Goal: Task Accomplishment & Management: Use online tool/utility

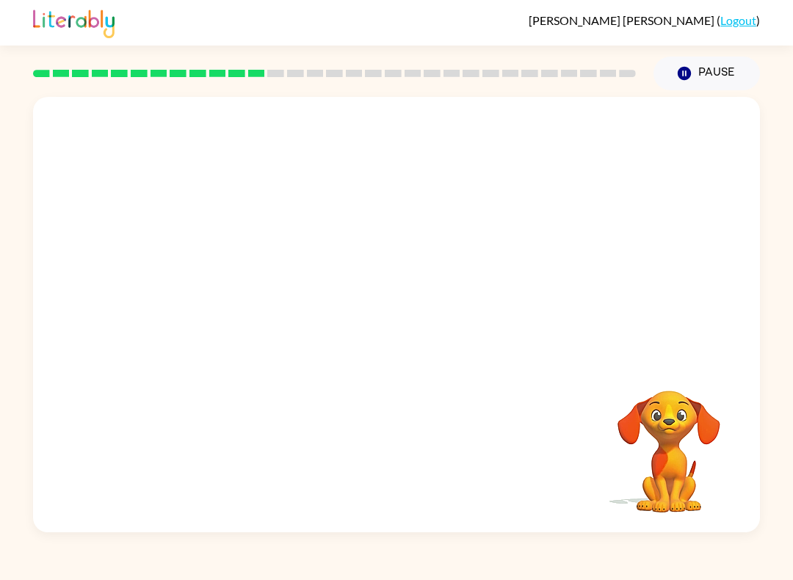
click at [699, 451] on video "Your browser must support playing .mp4 files to use Literably. Please try using…" at bounding box center [668, 441] width 147 height 147
click at [362, 238] on video "Your browser must support playing .mp4 files to use Literably. Please try using…" at bounding box center [396, 228] width 727 height 263
click at [449, 287] on video "Your browser must support playing .mp4 files to use Literably. Please try using…" at bounding box center [396, 228] width 727 height 263
click at [452, 289] on video "Your browser must support playing .mp4 files to use Literably. Please try using…" at bounding box center [396, 228] width 727 height 263
click at [487, 241] on video "Your browser must support playing .mp4 files to use Literably. Please try using…" at bounding box center [396, 228] width 727 height 263
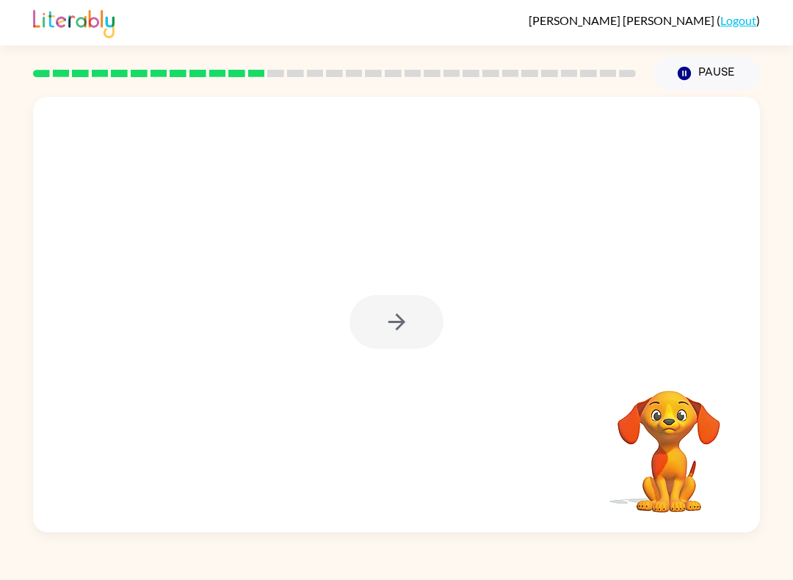
click at [403, 347] on button "button" at bounding box center [396, 322] width 94 height 54
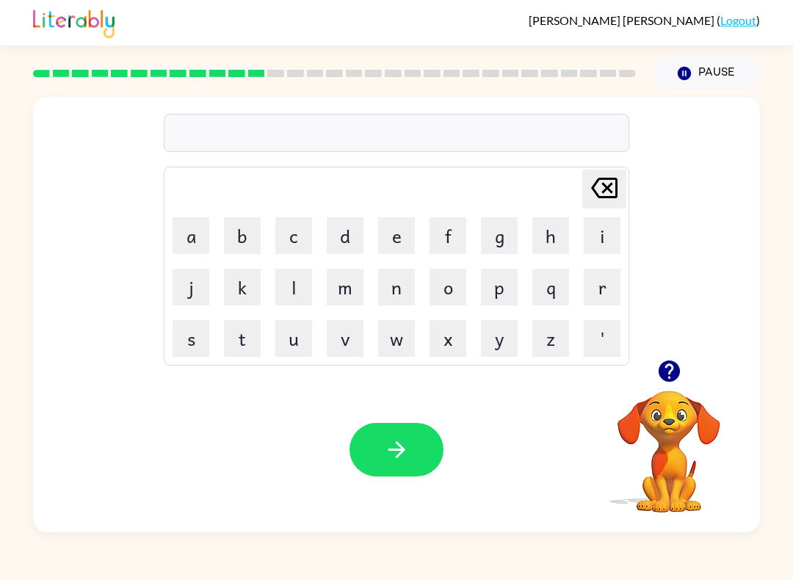
click at [664, 377] on icon "button" at bounding box center [668, 370] width 21 height 21
click at [311, 327] on button "u" at bounding box center [293, 338] width 37 height 37
click at [501, 278] on button "p" at bounding box center [499, 287] width 37 height 37
click at [681, 367] on icon "button" at bounding box center [669, 371] width 26 height 26
click at [301, 229] on button "c" at bounding box center [293, 235] width 37 height 37
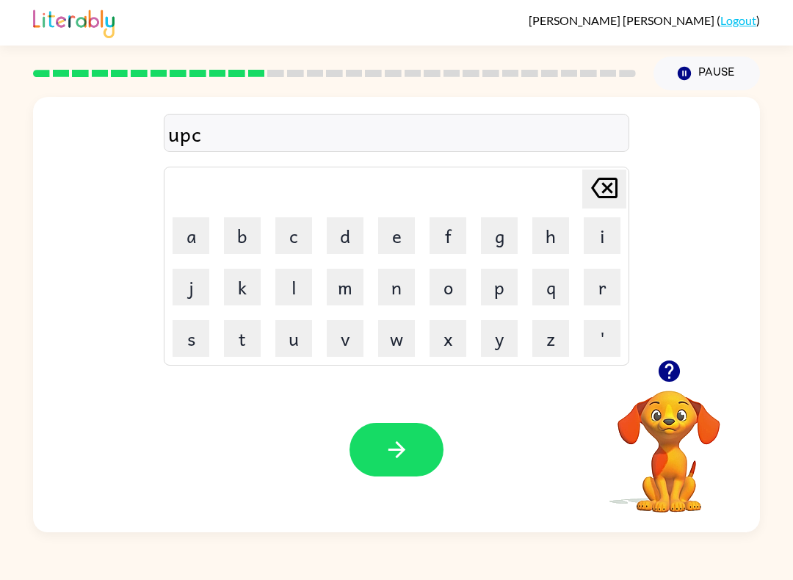
click at [680, 377] on icon "button" at bounding box center [669, 371] width 26 height 26
click at [599, 298] on button "r" at bounding box center [601, 287] width 37 height 37
click at [197, 235] on button "a" at bounding box center [190, 235] width 37 height 37
click at [355, 247] on button "d" at bounding box center [345, 235] width 37 height 37
click at [411, 239] on button "e" at bounding box center [396, 235] width 37 height 37
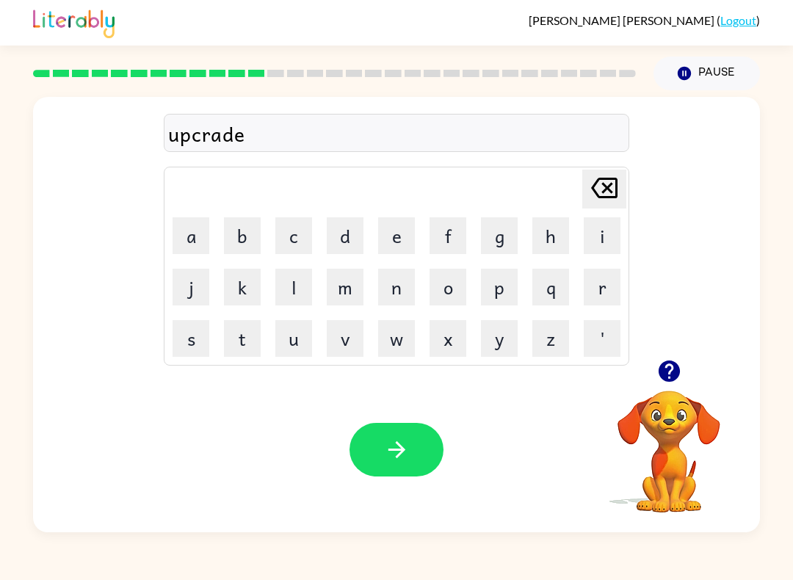
click at [397, 449] on icon "button" at bounding box center [397, 450] width 26 height 26
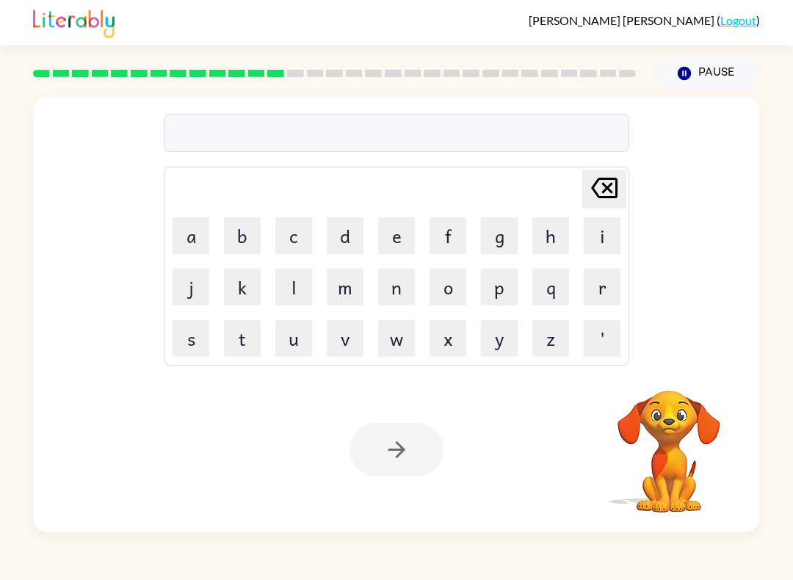
click at [682, 396] on video "Your browser must support playing .mp4 files to use Literably. Please try using…" at bounding box center [668, 441] width 147 height 147
click at [681, 396] on video "Your browser must support playing .mp4 files to use Literably. Please try using…" at bounding box center [668, 441] width 147 height 147
click at [677, 408] on video "Your browser must support playing .mp4 files to use Literably. Please try using…" at bounding box center [668, 441] width 147 height 147
click at [360, 269] on button "m" at bounding box center [345, 287] width 37 height 37
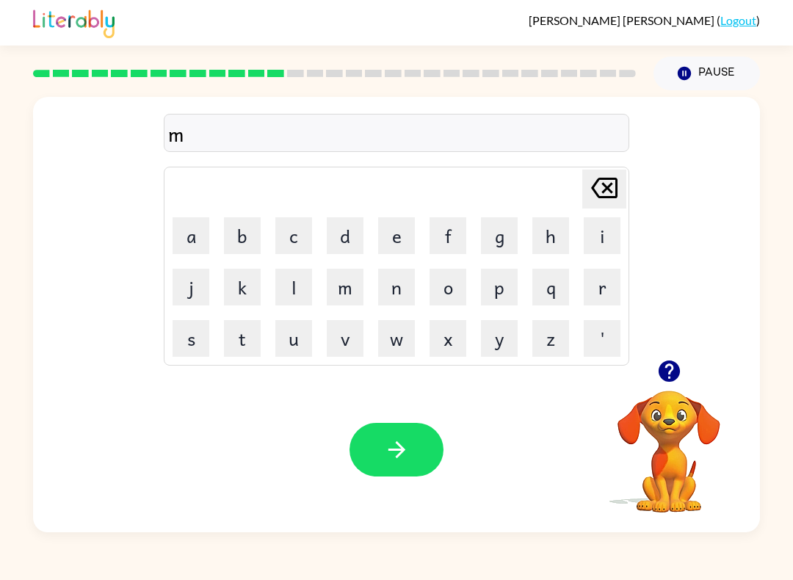
click at [661, 384] on icon "button" at bounding box center [669, 371] width 26 height 26
click at [189, 233] on button "a" at bounding box center [190, 235] width 37 height 37
click at [349, 235] on button "d" at bounding box center [345, 235] width 37 height 37
click at [397, 283] on button "n" at bounding box center [396, 287] width 37 height 37
click at [412, 239] on button "e" at bounding box center [396, 235] width 37 height 37
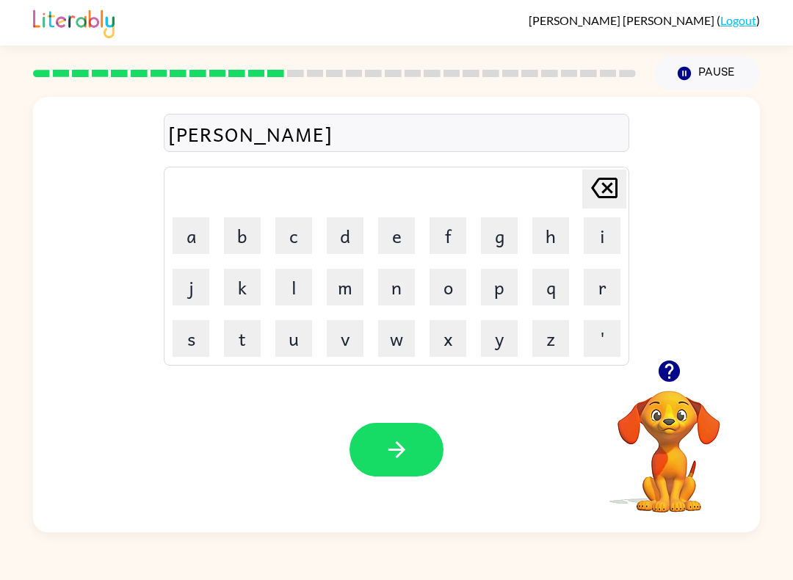
click at [203, 324] on button "s" at bounding box center [190, 338] width 37 height 37
click at [414, 445] on button "button" at bounding box center [396, 450] width 94 height 54
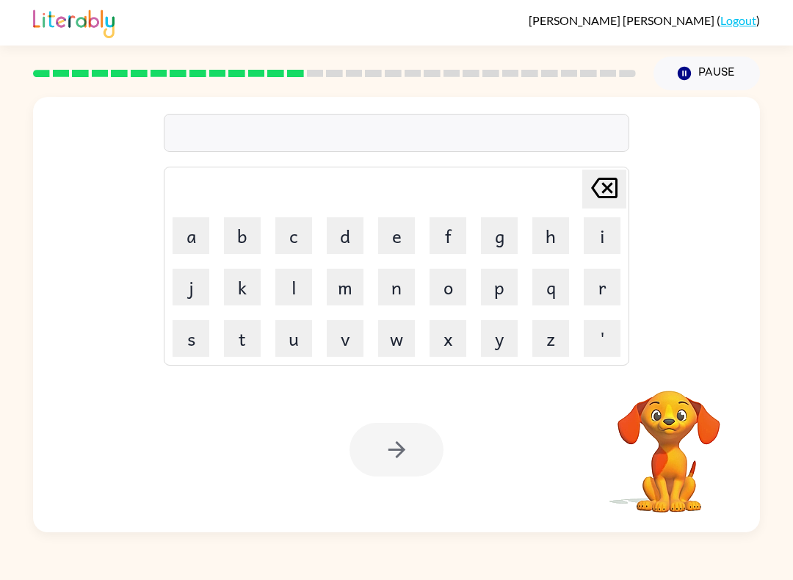
click at [239, 230] on button "b" at bounding box center [242, 235] width 37 height 37
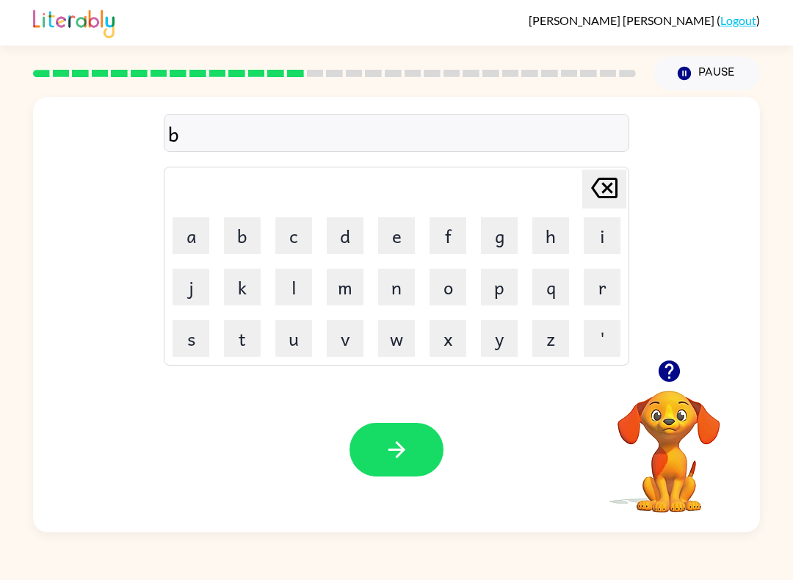
click at [449, 291] on button "o" at bounding box center [447, 287] width 37 height 37
click at [302, 331] on button "u" at bounding box center [293, 338] width 37 height 37
click at [399, 283] on button "n" at bounding box center [396, 287] width 37 height 37
click at [385, 239] on button "e" at bounding box center [396, 235] width 37 height 37
click at [203, 335] on button "s" at bounding box center [190, 338] width 37 height 37
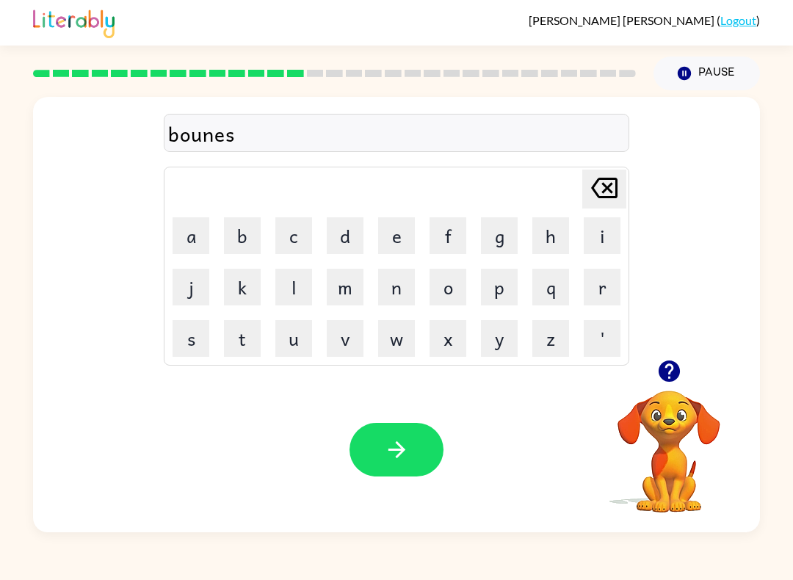
click at [207, 339] on button "s" at bounding box center [190, 338] width 37 height 37
click at [603, 192] on icon "[PERSON_NAME] last character input" at bounding box center [603, 187] width 35 height 35
click at [401, 465] on button "button" at bounding box center [396, 450] width 94 height 54
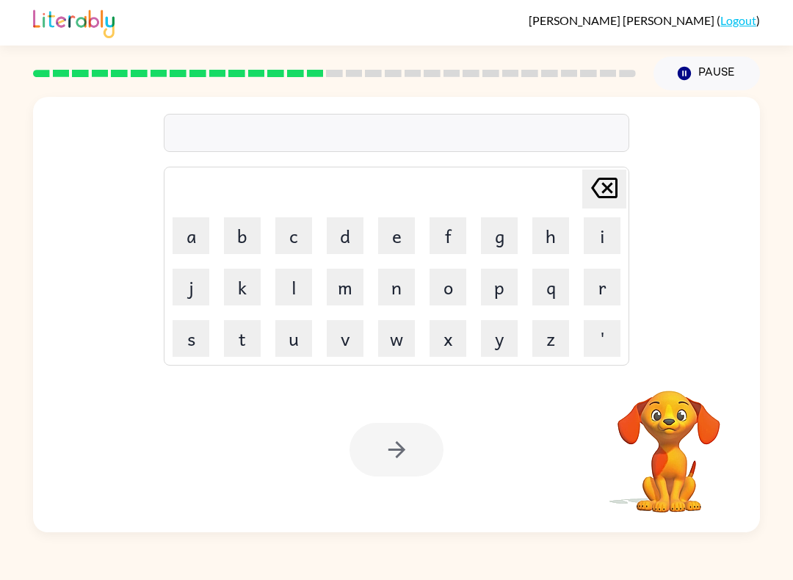
click at [189, 343] on button "s" at bounding box center [190, 338] width 37 height 37
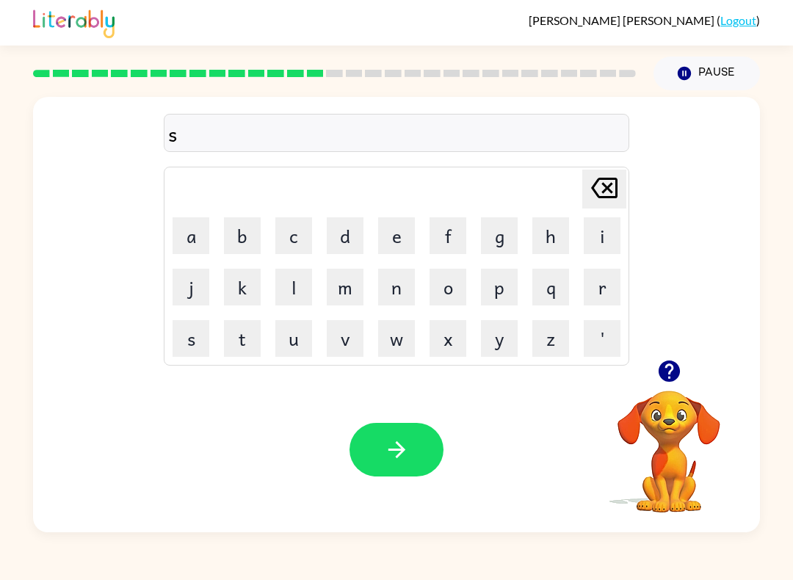
click at [408, 338] on button "w" at bounding box center [396, 338] width 37 height 37
click at [194, 225] on button "a" at bounding box center [190, 235] width 37 height 37
click at [595, 280] on button "r" at bounding box center [601, 287] width 37 height 37
click at [351, 289] on button "m" at bounding box center [345, 287] width 37 height 37
click at [385, 455] on icon "button" at bounding box center [397, 450] width 26 height 26
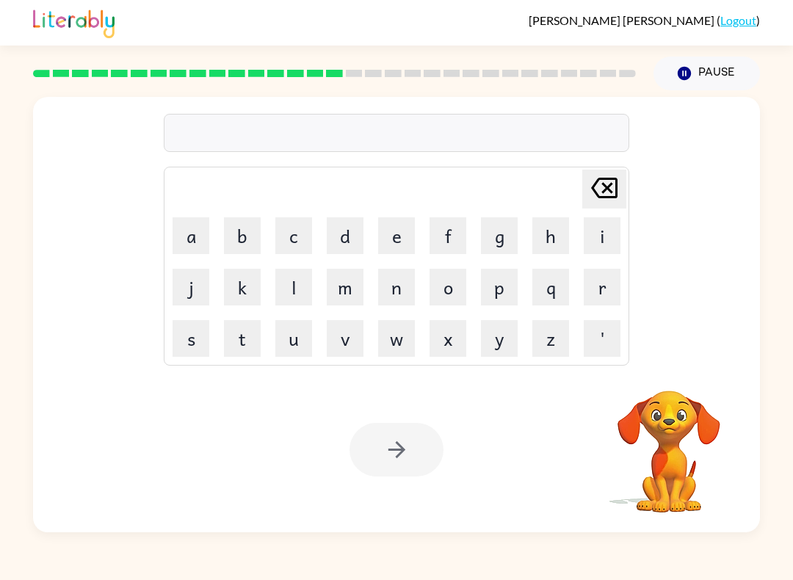
click at [651, 409] on video "Your browser must support playing .mp4 files to use Literably. Please try using…" at bounding box center [668, 441] width 147 height 147
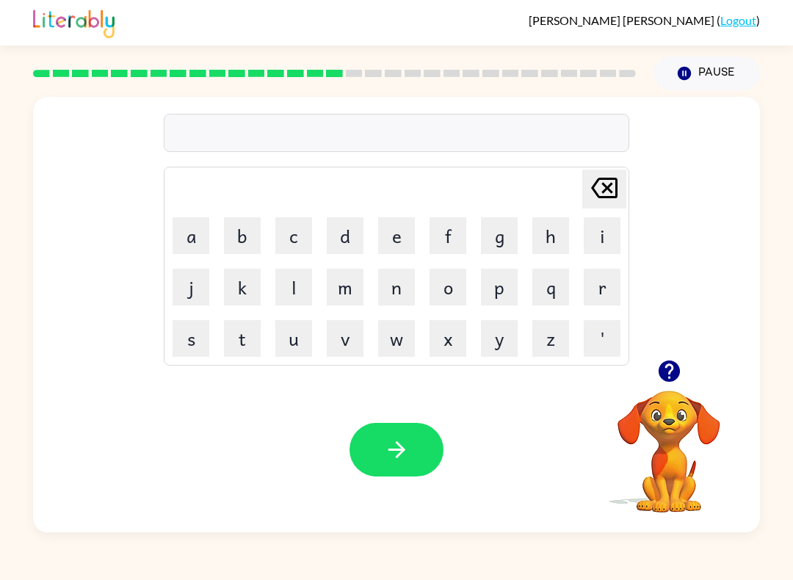
click at [672, 375] on icon "button" at bounding box center [668, 370] width 21 height 21
click at [586, 303] on button "r" at bounding box center [601, 287] width 37 height 37
click at [179, 241] on button "a" at bounding box center [190, 235] width 37 height 37
click at [344, 277] on button "m" at bounding box center [345, 287] width 37 height 37
click at [697, 417] on video "Your browser must support playing .mp4 files to use Literably. Please try using…" at bounding box center [668, 441] width 147 height 147
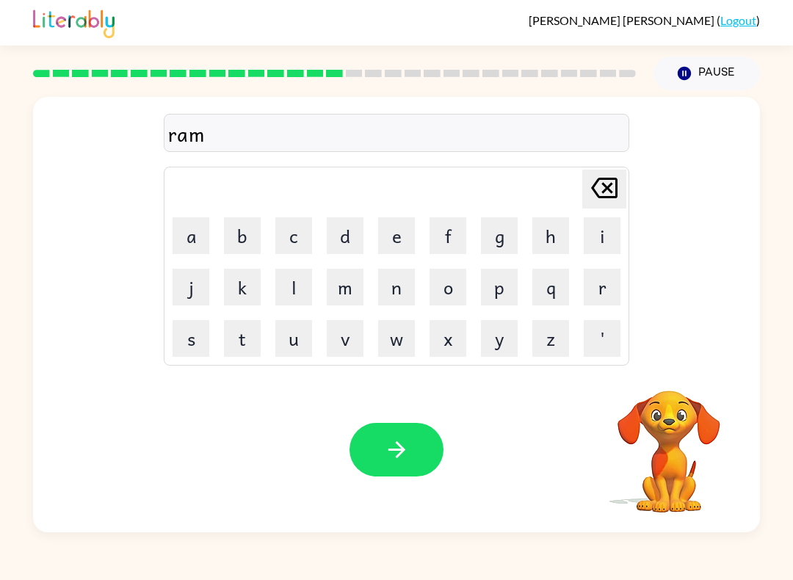
click at [675, 412] on video "Your browser must support playing .mp4 files to use Literably. Please try using…" at bounding box center [668, 441] width 147 height 147
click at [677, 423] on video "Your browser must support playing .mp4 files to use Literably. Please try using…" at bounding box center [668, 441] width 147 height 147
click at [665, 383] on icon "button" at bounding box center [669, 371] width 26 height 26
click at [372, 457] on button "button" at bounding box center [396, 450] width 94 height 54
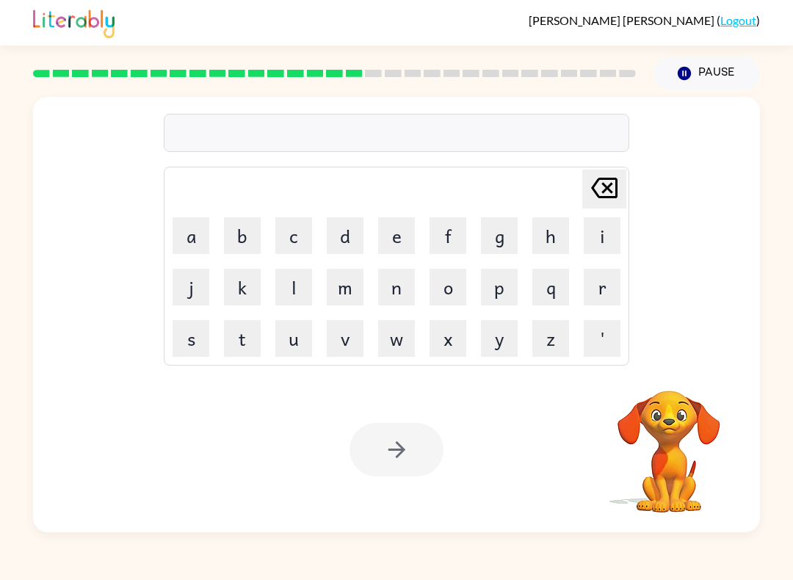
click at [233, 242] on button "b" at bounding box center [242, 235] width 37 height 37
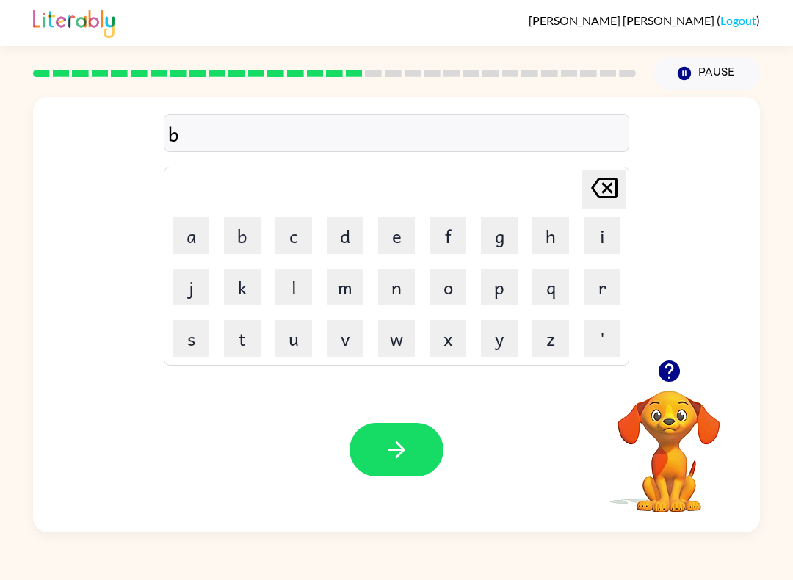
click at [408, 229] on button "e" at bounding box center [396, 235] width 37 height 37
click at [601, 180] on icon at bounding box center [604, 188] width 26 height 21
click at [583, 288] on button "r" at bounding box center [601, 287] width 37 height 37
click at [404, 229] on button "e" at bounding box center [396, 235] width 37 height 37
click at [183, 235] on button "a" at bounding box center [190, 235] width 37 height 37
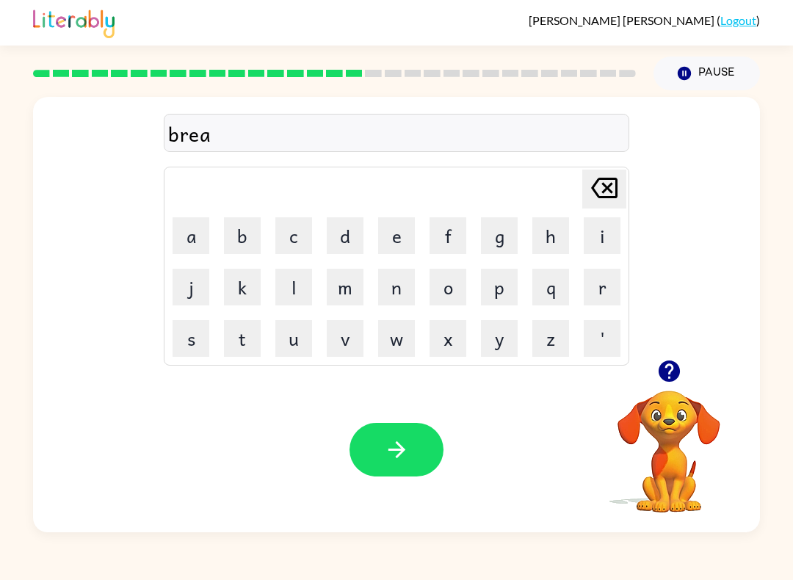
click at [603, 233] on button "i" at bounding box center [601, 235] width 37 height 37
click at [389, 288] on button "n" at bounding box center [396, 287] width 37 height 37
click at [501, 239] on button "g" at bounding box center [499, 235] width 37 height 37
click at [674, 388] on button "button" at bounding box center [668, 370] width 37 height 37
click at [606, 197] on icon at bounding box center [604, 188] width 26 height 21
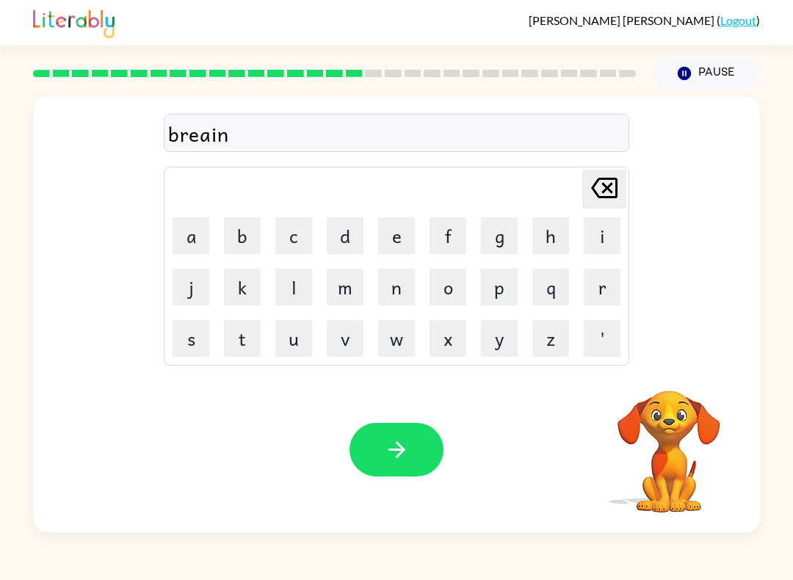
click at [606, 197] on icon at bounding box center [604, 188] width 26 height 21
click at [604, 206] on div "[PERSON_NAME] last character input" at bounding box center [603, 188] width 35 height 37
click at [348, 283] on button "m" at bounding box center [345, 287] width 37 height 37
click at [590, 232] on button "i" at bounding box center [601, 235] width 37 height 37
click at [403, 283] on button "n" at bounding box center [396, 287] width 37 height 37
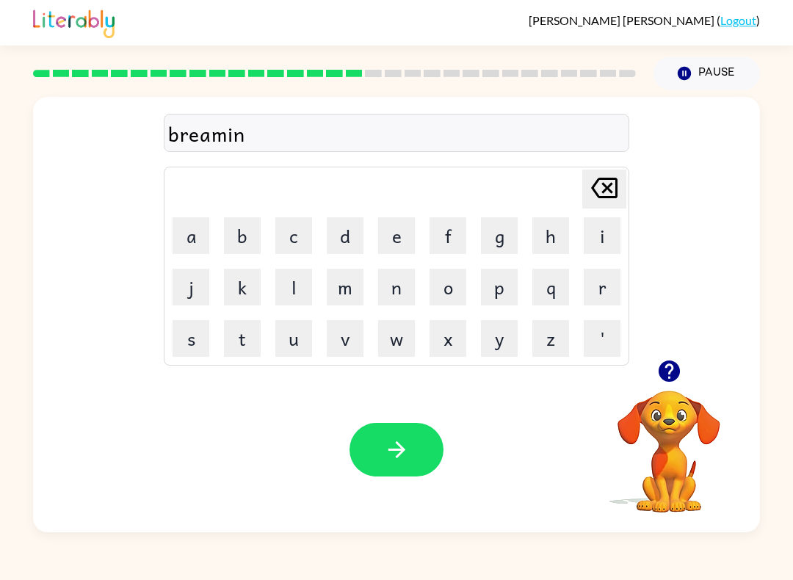
click at [665, 379] on icon "button" at bounding box center [668, 370] width 21 height 21
click at [412, 464] on button "button" at bounding box center [396, 450] width 94 height 54
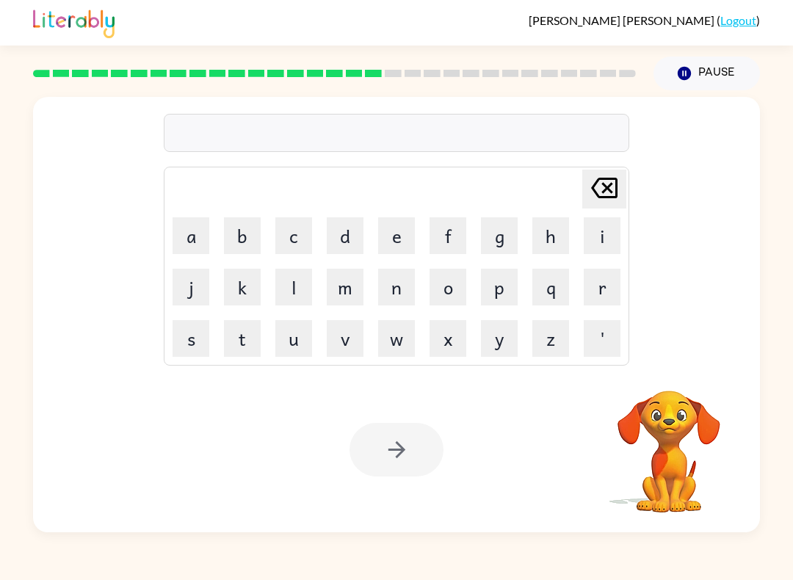
click at [686, 382] on video "Your browser must support playing .mp4 files to use Literably. Please try using…" at bounding box center [668, 441] width 147 height 147
click at [613, 291] on button "r" at bounding box center [601, 287] width 37 height 37
click at [396, 243] on button "e" at bounding box center [396, 235] width 37 height 37
click at [195, 333] on button "s" at bounding box center [190, 338] width 37 height 37
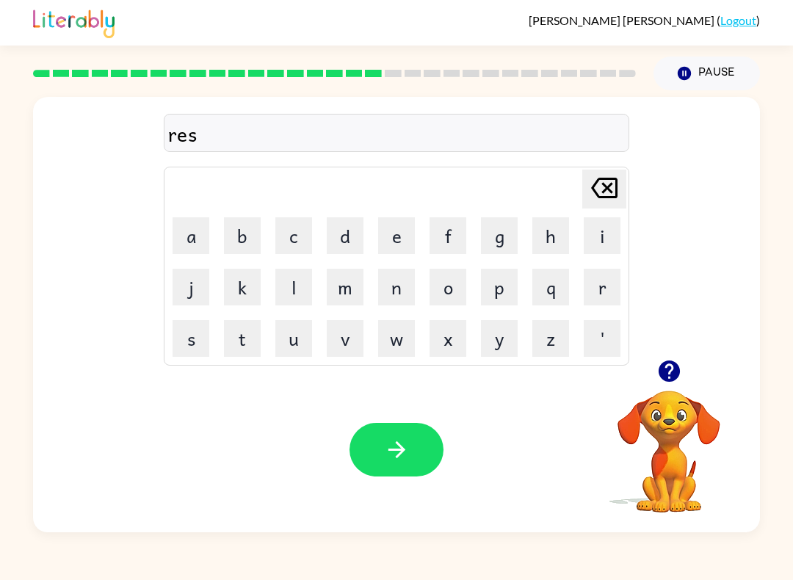
click at [291, 240] on button "c" at bounding box center [293, 235] width 37 height 37
click at [386, 252] on button "e" at bounding box center [396, 235] width 37 height 37
click at [185, 236] on button "a" at bounding box center [190, 235] width 37 height 37
click at [184, 349] on button "s" at bounding box center [190, 338] width 37 height 37
click at [391, 452] on icon "button" at bounding box center [397, 450] width 26 height 26
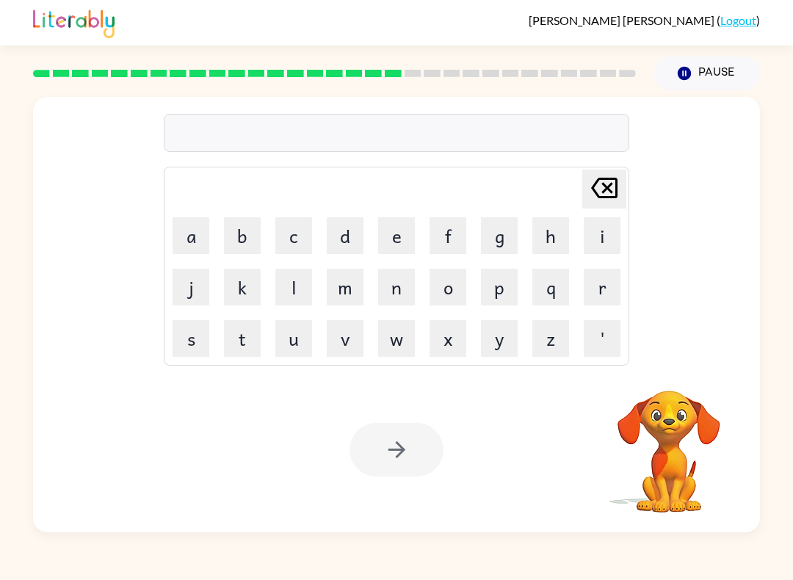
click at [697, 446] on video "Your browser must support playing .mp4 files to use Literably. Please try using…" at bounding box center [668, 441] width 147 height 147
click at [688, 414] on video "Your browser must support playing .mp4 files to use Literably. Please try using…" at bounding box center [668, 441] width 147 height 147
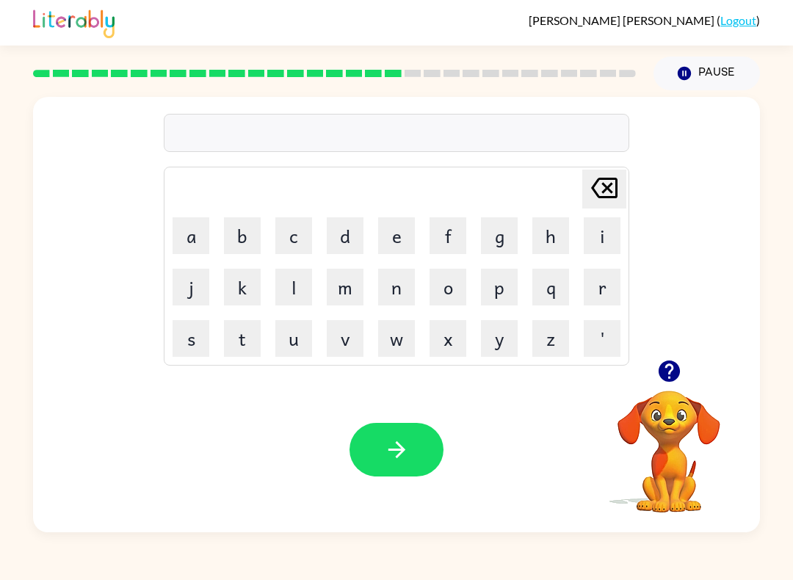
click at [658, 403] on video "Your browser must support playing .mp4 files to use Literably. Please try using…" at bounding box center [668, 441] width 147 height 147
click at [679, 368] on icon "button" at bounding box center [669, 371] width 26 height 26
click at [187, 231] on button "a" at bounding box center [190, 235] width 37 height 37
click at [614, 290] on button "r" at bounding box center [601, 287] width 37 height 37
click at [246, 349] on button "t" at bounding box center [242, 338] width 37 height 37
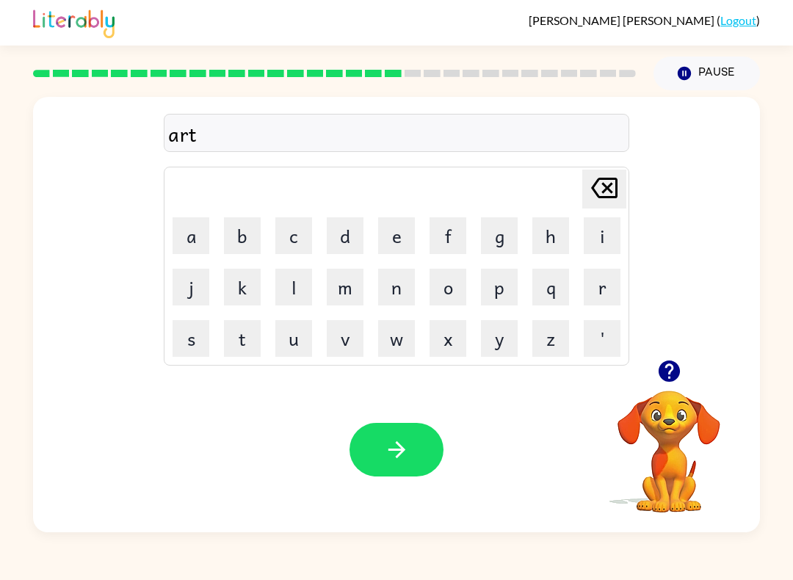
click at [382, 248] on button "e" at bounding box center [396, 235] width 37 height 37
click at [399, 330] on button "w" at bounding box center [396, 338] width 37 height 37
click at [403, 442] on icon "button" at bounding box center [397, 450] width 26 height 26
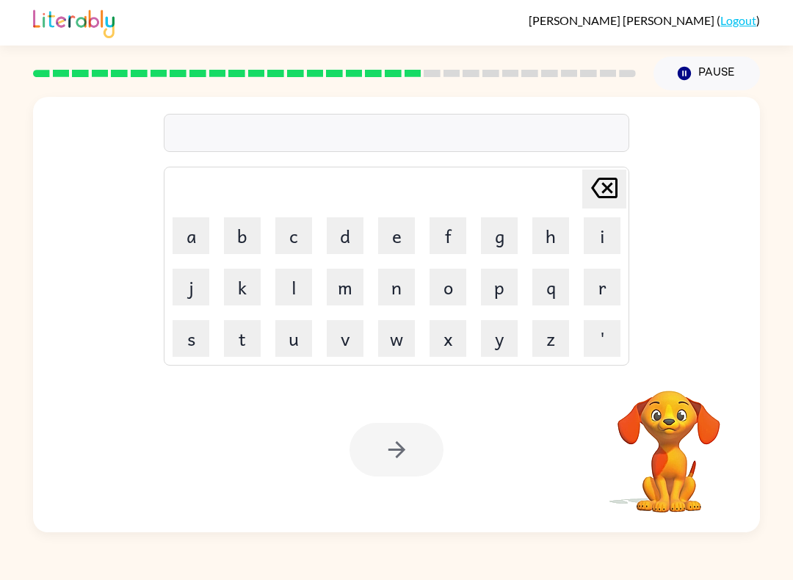
click at [670, 410] on video "Your browser must support playing .mp4 files to use Literably. Please try using…" at bounding box center [668, 441] width 147 height 147
click at [455, 230] on button "f" at bounding box center [447, 235] width 37 height 37
click at [459, 290] on button "o" at bounding box center [447, 287] width 37 height 37
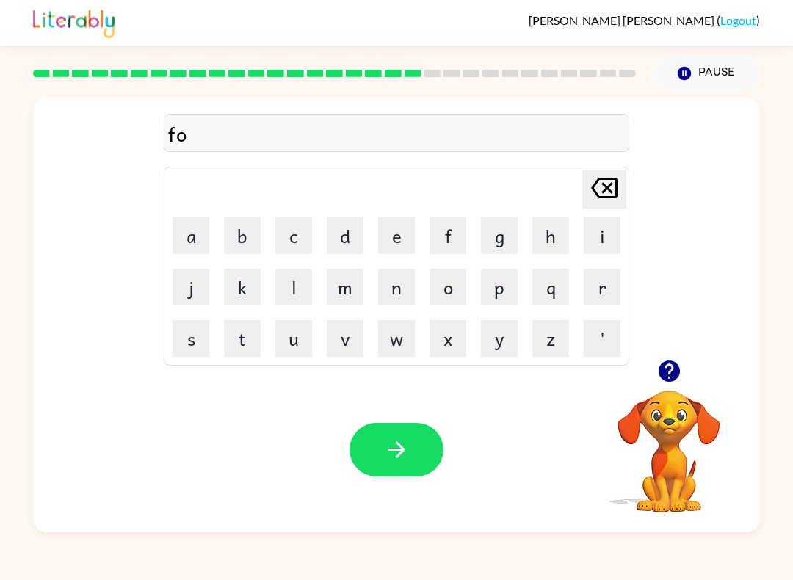
click at [307, 288] on button "l" at bounding box center [293, 287] width 37 height 37
click at [306, 288] on button "l" at bounding box center [293, 287] width 37 height 37
click at [449, 286] on button "o" at bounding box center [447, 287] width 37 height 37
click at [393, 346] on button "w" at bounding box center [396, 338] width 37 height 37
click at [397, 450] on icon "button" at bounding box center [396, 449] width 17 height 17
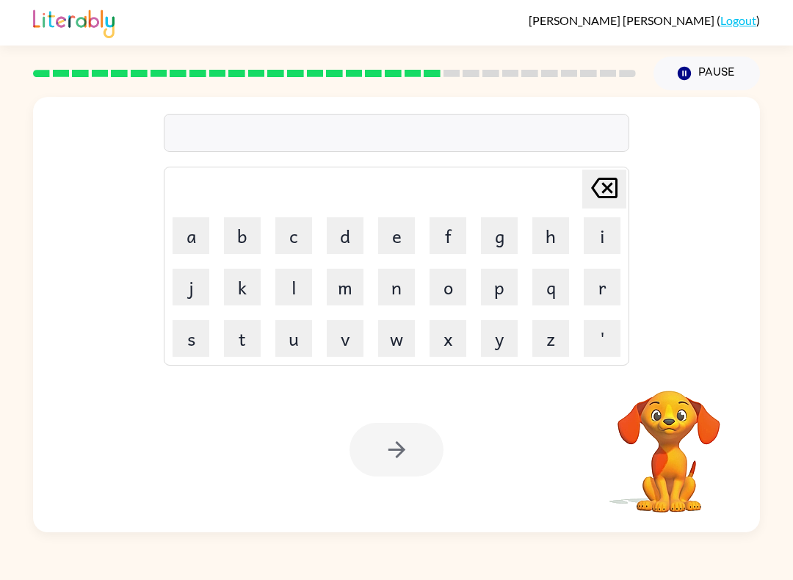
click at [686, 427] on video "Your browser must support playing .mp4 files to use Literably. Please try using…" at bounding box center [668, 441] width 147 height 147
click at [202, 333] on button "s" at bounding box center [190, 338] width 37 height 37
click at [401, 231] on button "e" at bounding box center [396, 235] width 37 height 37
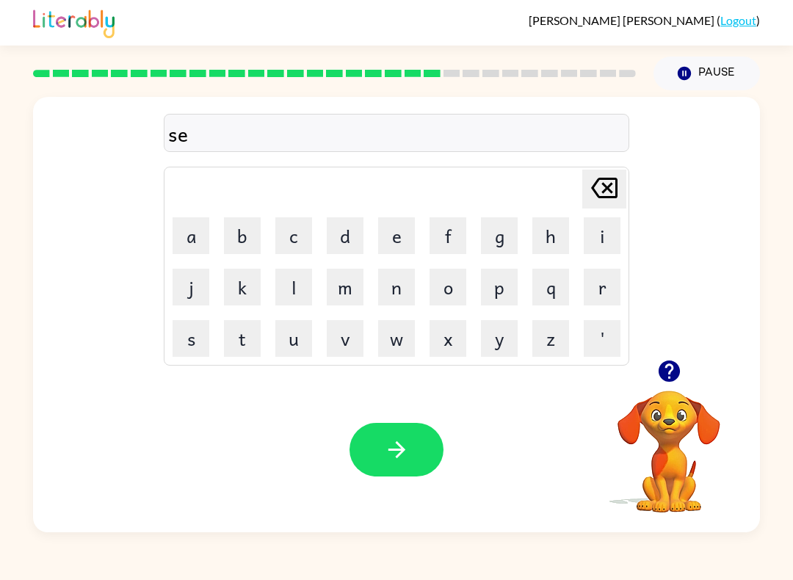
click at [392, 288] on button "n" at bounding box center [396, 287] width 37 height 37
click at [241, 350] on button "t" at bounding box center [242, 338] width 37 height 37
click at [404, 226] on button "e" at bounding box center [396, 235] width 37 height 37
click at [557, 286] on button "q" at bounding box center [550, 287] width 37 height 37
click at [606, 192] on icon "[PERSON_NAME] last character input" at bounding box center [603, 187] width 35 height 35
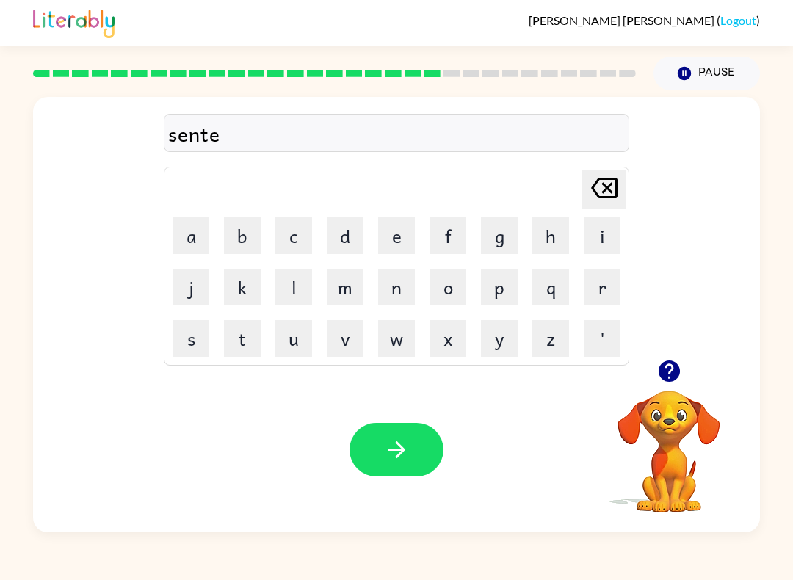
click at [494, 283] on button "p" at bounding box center [499, 287] width 37 height 37
click at [390, 230] on button "e" at bounding box center [396, 235] width 37 height 37
click at [347, 241] on button "d" at bounding box center [345, 235] width 37 height 37
click at [403, 236] on button "e" at bounding box center [396, 235] width 37 height 37
click at [387, 437] on button "button" at bounding box center [396, 450] width 94 height 54
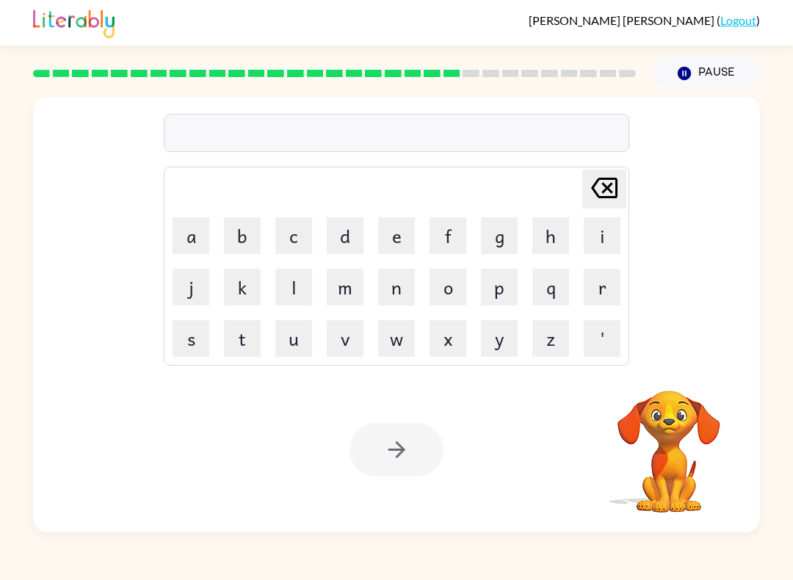
click at [189, 341] on button "s" at bounding box center [190, 338] width 37 height 37
click at [462, 286] on button "o" at bounding box center [447, 287] width 37 height 37
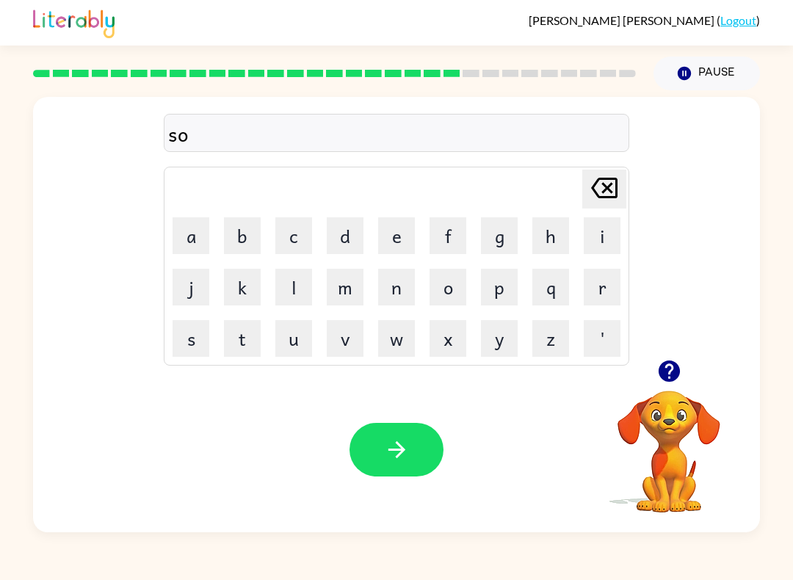
click at [184, 344] on button "s" at bounding box center [190, 338] width 37 height 37
click at [255, 337] on button "t" at bounding box center [242, 338] width 37 height 37
click at [189, 244] on button "a" at bounding box center [190, 235] width 37 height 37
click at [410, 286] on button "n" at bounding box center [396, 287] width 37 height 37
click at [396, 237] on button "e" at bounding box center [396, 235] width 37 height 37
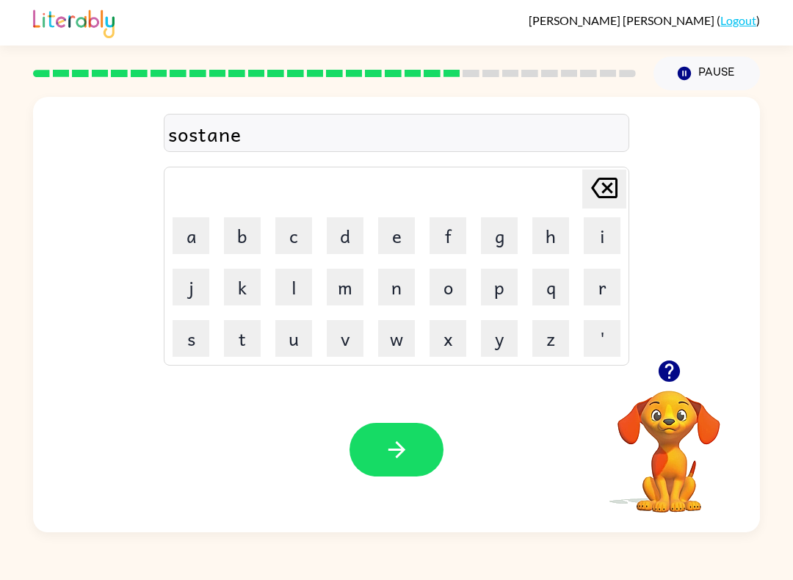
click at [407, 448] on icon "button" at bounding box center [397, 450] width 26 height 26
click at [669, 363] on icon "button" at bounding box center [668, 370] width 21 height 21
click at [454, 225] on button "f" at bounding box center [447, 235] width 37 height 37
click at [443, 294] on button "o" at bounding box center [447, 287] width 37 height 37
click at [603, 287] on button "r" at bounding box center [601, 287] width 37 height 37
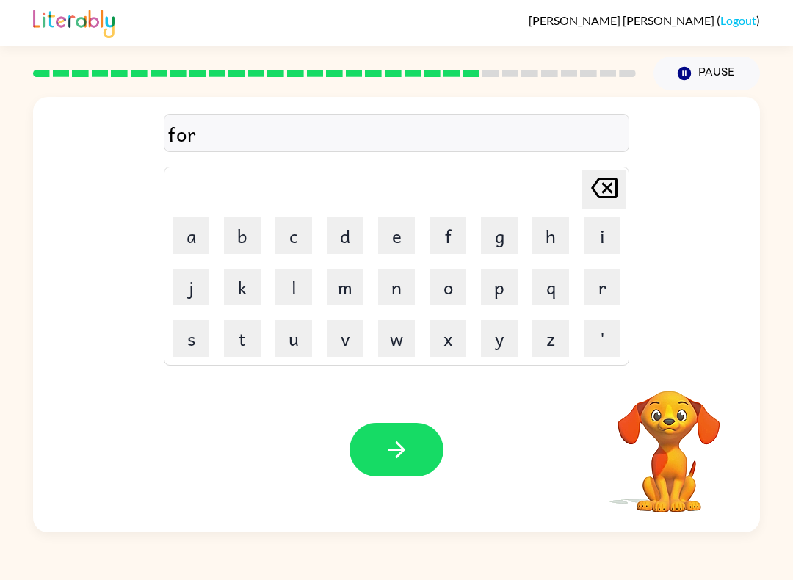
click at [662, 407] on video "Your browser must support playing .mp4 files to use Literably. Please try using…" at bounding box center [668, 441] width 147 height 147
click at [408, 332] on button "w" at bounding box center [396, 338] width 37 height 37
click at [453, 297] on button "o" at bounding box center [447, 287] width 37 height 37
click at [603, 287] on button "r" at bounding box center [601, 287] width 37 height 37
click at [396, 443] on icon "button" at bounding box center [397, 450] width 26 height 26
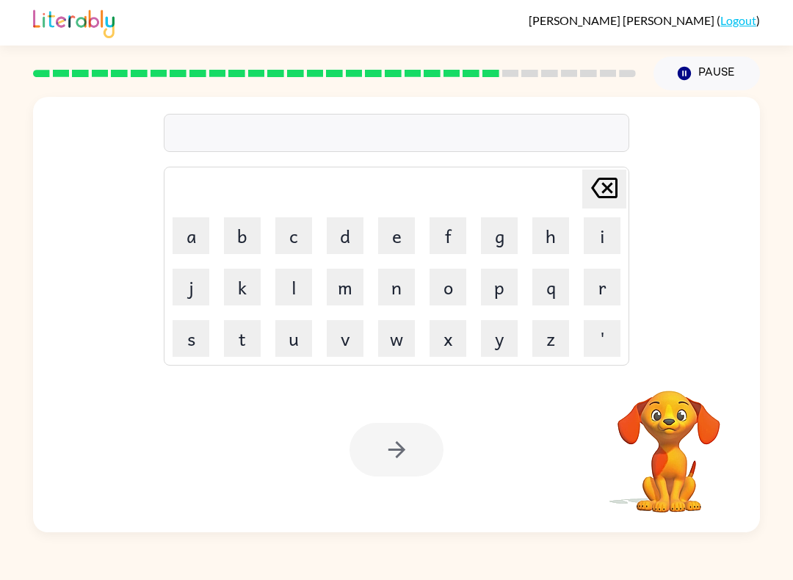
click at [672, 410] on video "Your browser must support playing .mp4 files to use Literably. Please try using…" at bounding box center [668, 441] width 147 height 147
click at [659, 415] on video "Your browser must support playing .mp4 files to use Literably. Please try using…" at bounding box center [668, 441] width 147 height 147
click at [686, 418] on video "Your browser must support playing .mp4 files to use Literably. Please try using…" at bounding box center [668, 441] width 147 height 147
click at [611, 286] on button "r" at bounding box center [601, 287] width 37 height 37
click at [414, 232] on button "e" at bounding box center [396, 235] width 37 height 37
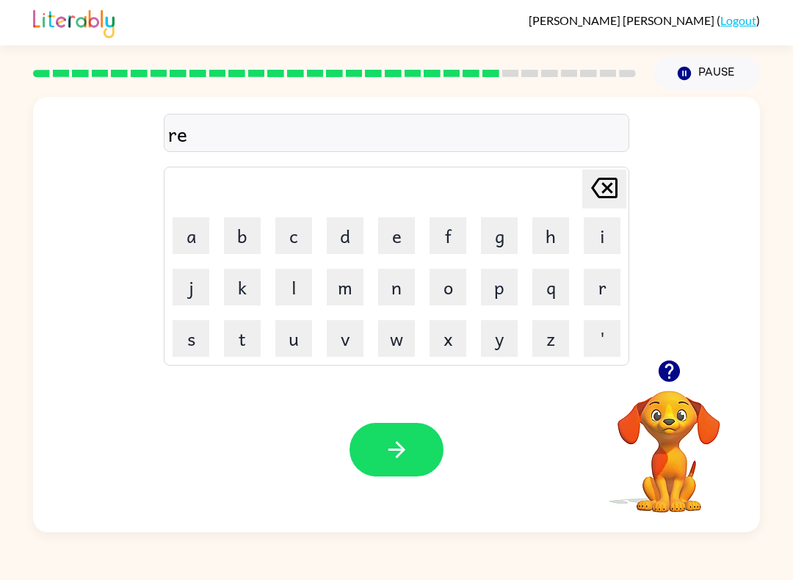
click at [307, 280] on button "l" at bounding box center [293, 287] width 37 height 37
click at [192, 244] on button "a" at bounding box center [190, 235] width 37 height 37
click at [254, 323] on button "t" at bounding box center [242, 338] width 37 height 37
click at [395, 236] on button "e" at bounding box center [396, 235] width 37 height 37
click at [354, 234] on button "d" at bounding box center [345, 235] width 37 height 37
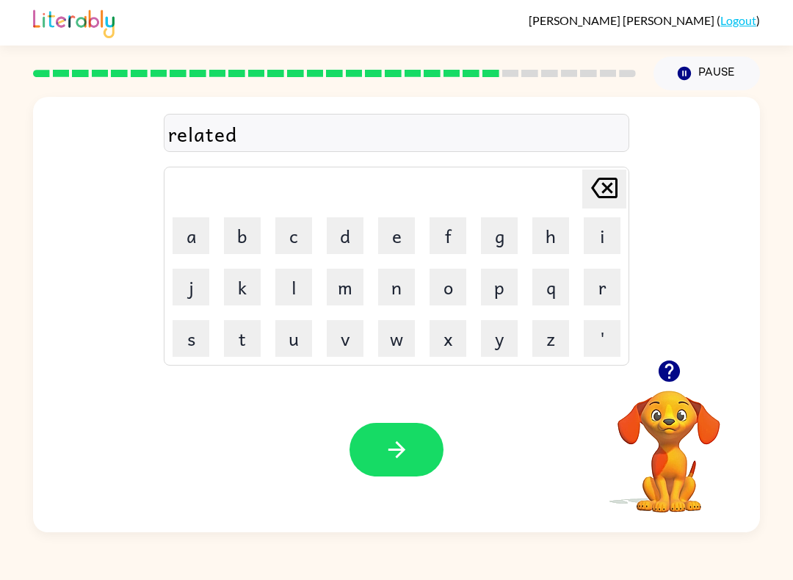
click at [411, 449] on button "button" at bounding box center [396, 450] width 94 height 54
click at [507, 247] on button "g" at bounding box center [499, 235] width 37 height 37
click at [450, 292] on button "o" at bounding box center [447, 287] width 37 height 37
click at [234, 224] on button "b" at bounding box center [242, 235] width 37 height 37
click at [306, 286] on button "l" at bounding box center [293, 287] width 37 height 37
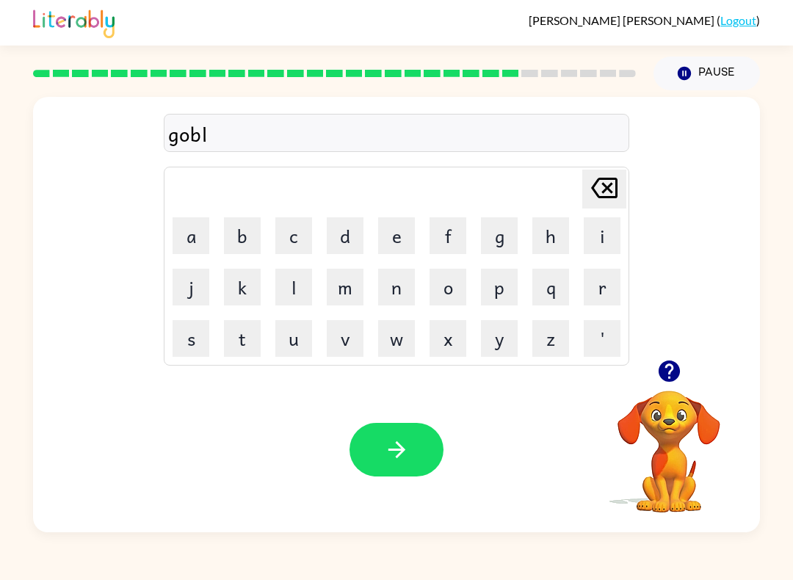
click at [185, 230] on button "a" at bounding box center [190, 235] width 37 height 37
click at [396, 283] on button "n" at bounding box center [396, 287] width 37 height 37
click at [399, 231] on button "e" at bounding box center [396, 235] width 37 height 37
click at [387, 430] on button "button" at bounding box center [396, 450] width 94 height 54
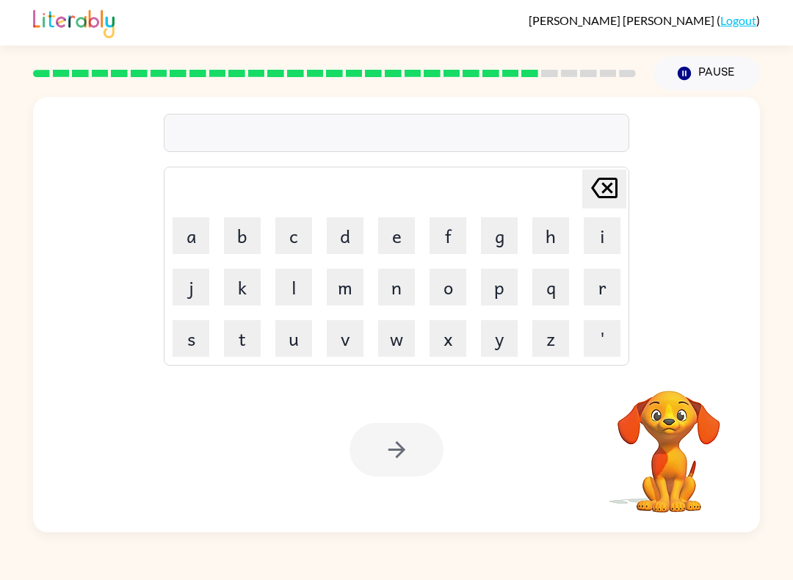
click at [309, 281] on button "l" at bounding box center [293, 287] width 37 height 37
click at [451, 285] on button "o" at bounding box center [447, 287] width 37 height 37
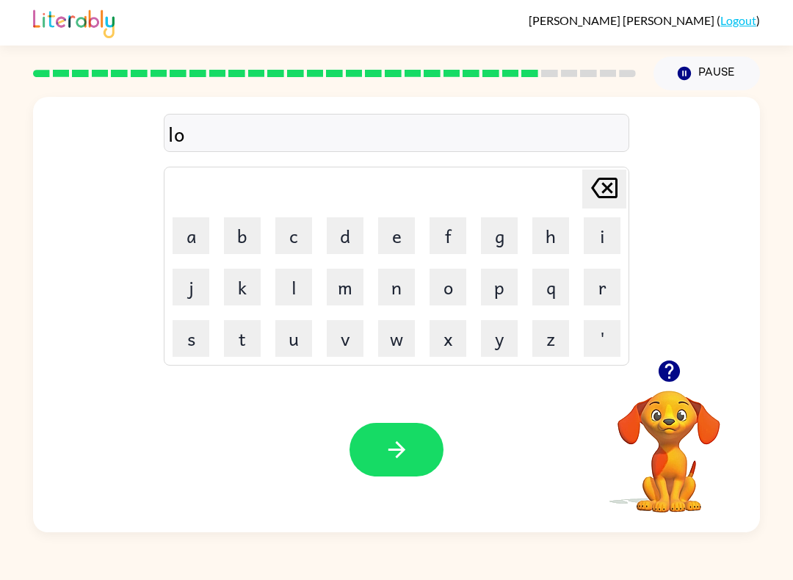
click at [347, 283] on button "m" at bounding box center [345, 287] width 37 height 37
click at [357, 338] on button "v" at bounding box center [345, 338] width 37 height 37
click at [379, 240] on button "e" at bounding box center [396, 235] width 37 height 37
click at [602, 280] on button "r" at bounding box center [601, 287] width 37 height 37
click at [498, 239] on button "g" at bounding box center [499, 235] width 37 height 37
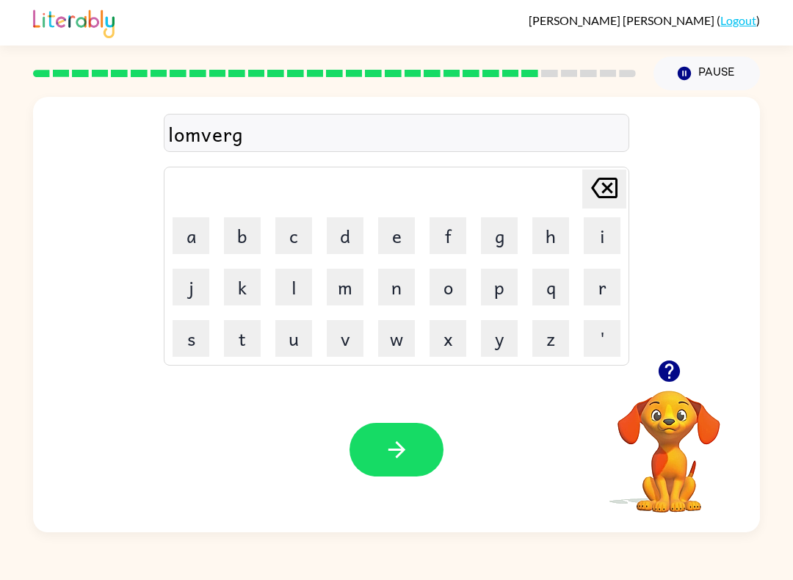
click at [185, 238] on button "a" at bounding box center [190, 235] width 37 height 37
click at [310, 220] on button "c" at bounding box center [293, 235] width 37 height 37
click at [404, 464] on button "button" at bounding box center [396, 450] width 94 height 54
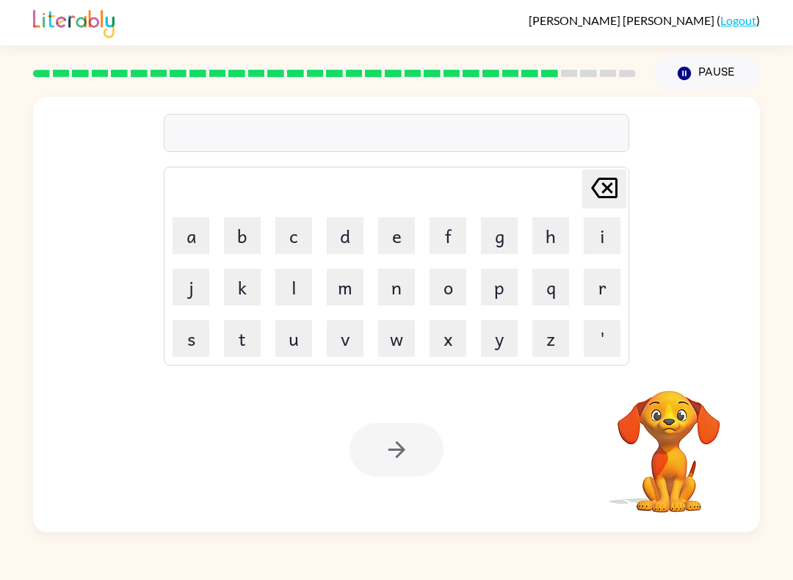
click at [503, 299] on button "p" at bounding box center [499, 287] width 37 height 37
click at [189, 243] on button "a" at bounding box center [190, 235] width 37 height 37
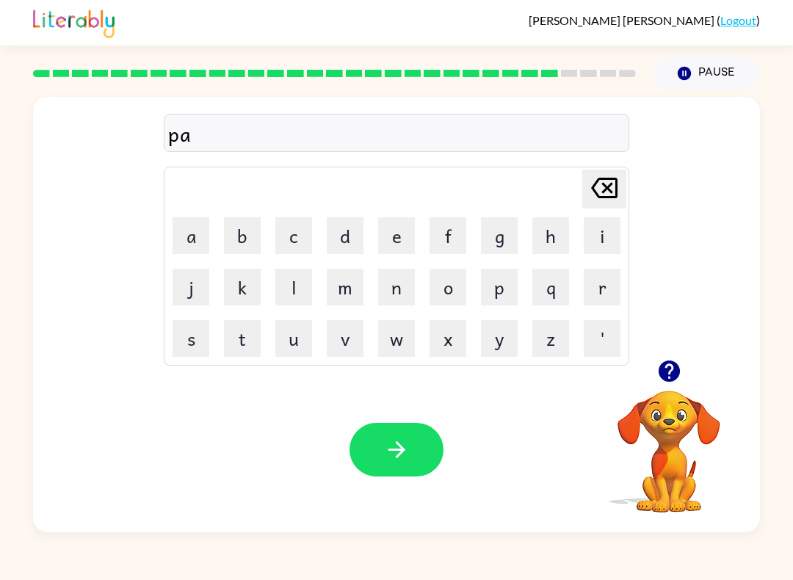
click at [594, 301] on button "r" at bounding box center [601, 287] width 37 height 37
click at [393, 240] on button "e" at bounding box center [396, 235] width 37 height 37
click at [192, 330] on button "s" at bounding box center [190, 338] width 37 height 37
click at [404, 455] on icon "button" at bounding box center [397, 450] width 26 height 26
click at [666, 373] on icon "button" at bounding box center [668, 370] width 21 height 21
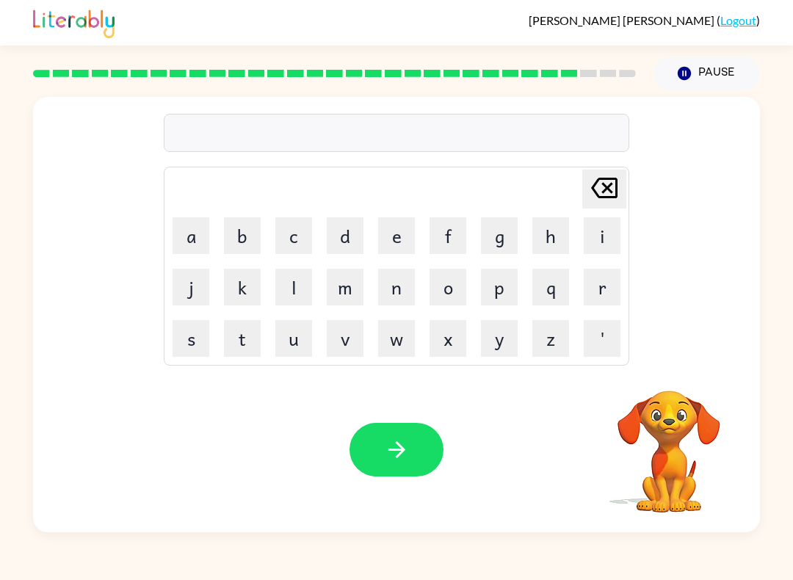
click at [682, 384] on video "Your browser must support playing .mp4 files to use Literably. Please try using…" at bounding box center [668, 441] width 147 height 147
click at [683, 397] on video "Your browser must support playing .mp4 files to use Literably. Please try using…" at bounding box center [668, 441] width 147 height 147
click at [663, 374] on icon "button" at bounding box center [668, 370] width 21 height 21
click at [183, 341] on button "s" at bounding box center [190, 338] width 37 height 37
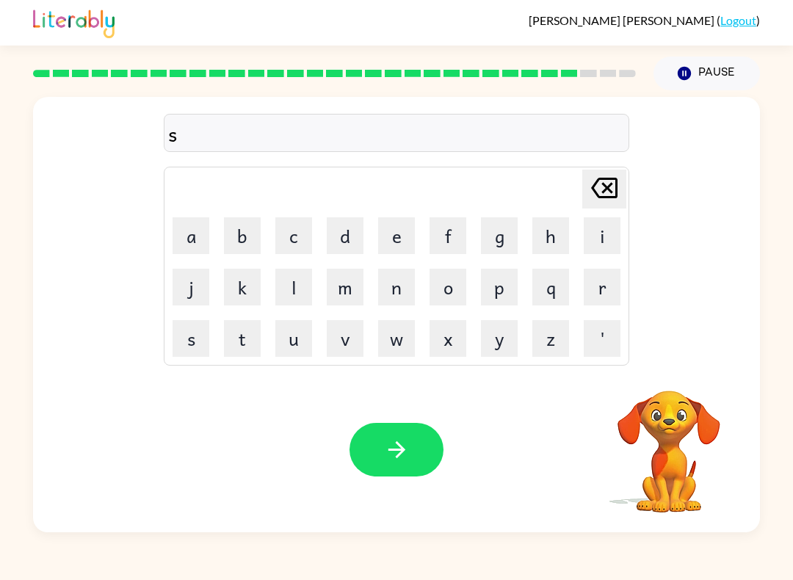
click at [408, 239] on button "e" at bounding box center [396, 235] width 37 height 37
click at [608, 189] on icon "[PERSON_NAME] last character input" at bounding box center [603, 187] width 35 height 35
click at [608, 188] on icon "[PERSON_NAME] last character input" at bounding box center [603, 187] width 35 height 35
click at [239, 333] on button "t" at bounding box center [242, 338] width 37 height 37
click at [406, 239] on button "e" at bounding box center [396, 235] width 37 height 37
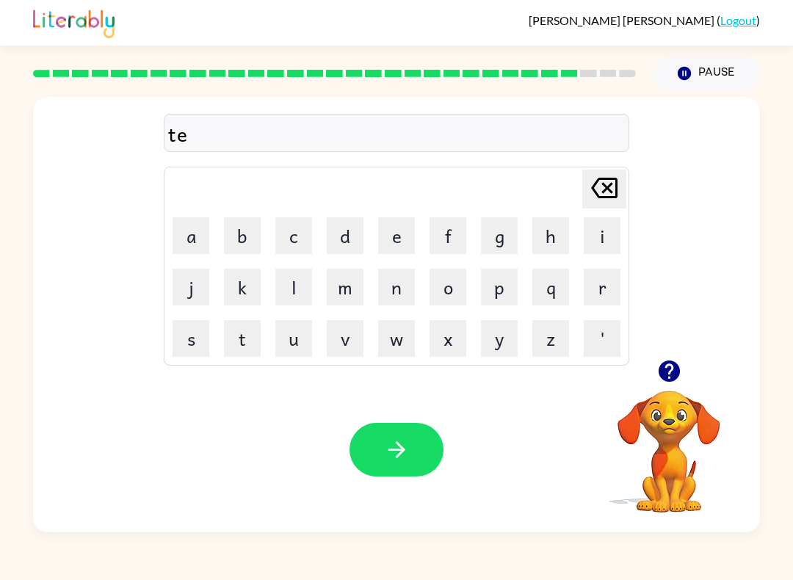
click at [406, 238] on button "e" at bounding box center [396, 235] width 37 height 37
click at [407, 278] on button "n" at bounding box center [396, 287] width 37 height 37
click at [383, 473] on button "button" at bounding box center [396, 450] width 94 height 54
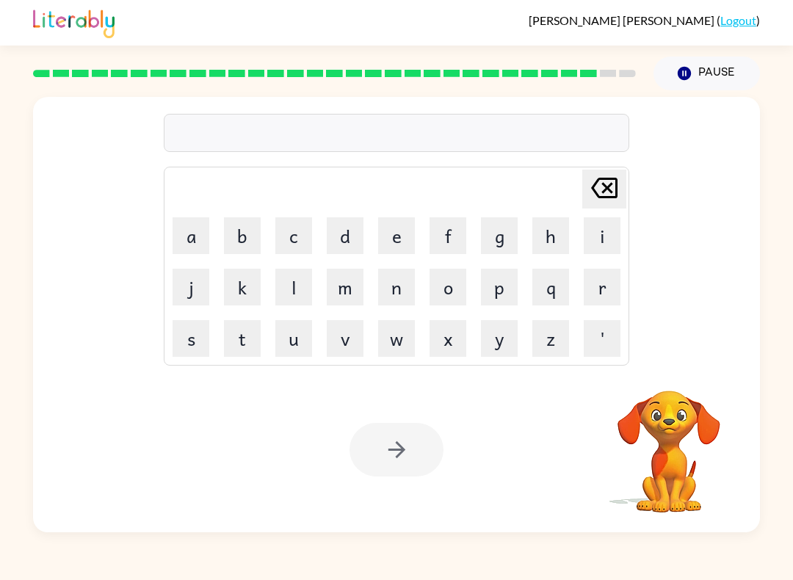
click at [181, 344] on button "s" at bounding box center [190, 338] width 37 height 37
click at [456, 282] on button "o" at bounding box center [447, 287] width 37 height 37
click at [353, 341] on button "v" at bounding box center [345, 338] width 37 height 37
click at [391, 237] on button "e" at bounding box center [396, 235] width 37 height 37
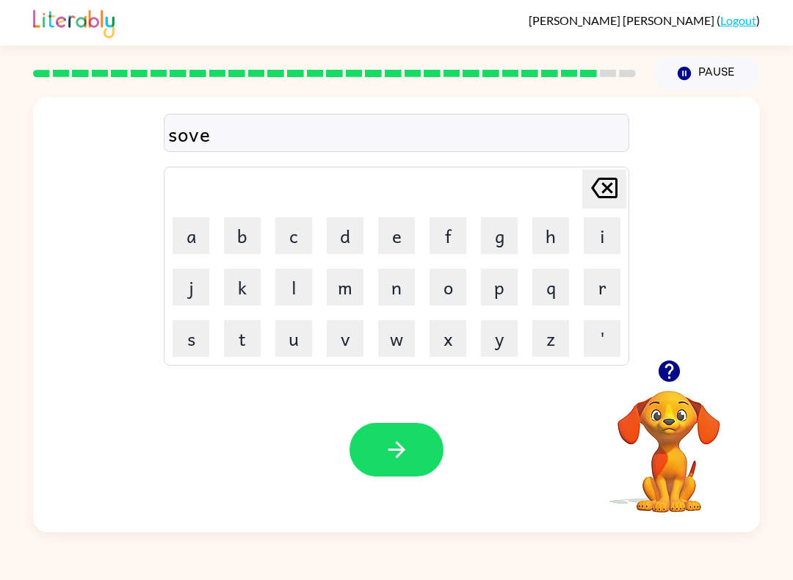
click at [606, 296] on button "r" at bounding box center [601, 287] width 37 height 37
click at [410, 346] on button "w" at bounding box center [396, 338] width 37 height 37
click at [181, 239] on button "a" at bounding box center [190, 235] width 37 height 37
click at [594, 273] on button "r" at bounding box center [601, 287] width 37 height 37
click at [399, 234] on button "e" at bounding box center [396, 235] width 37 height 37
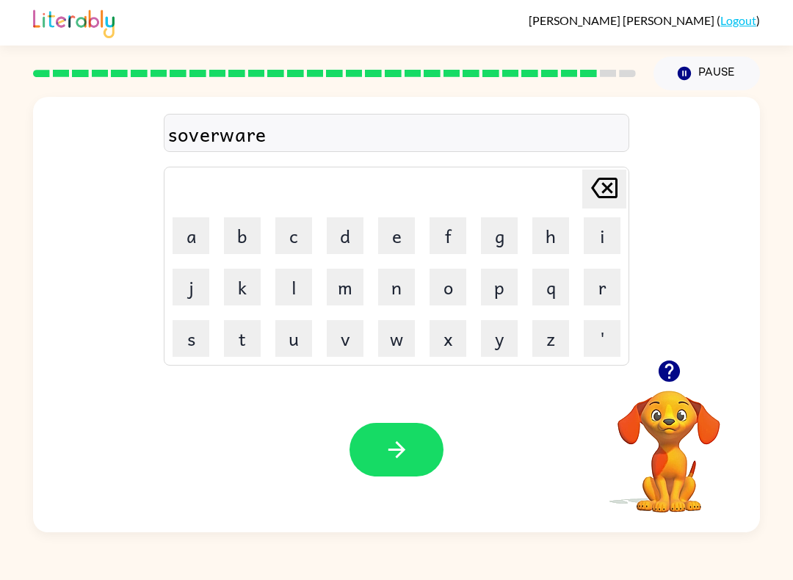
click at [394, 471] on button "button" at bounding box center [396, 450] width 94 height 54
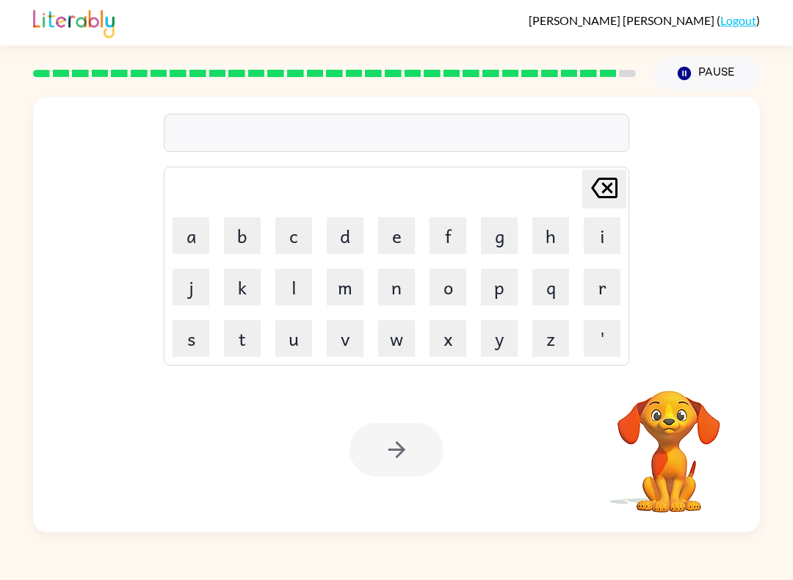
click at [298, 331] on button "u" at bounding box center [293, 338] width 37 height 37
click at [404, 289] on button "n" at bounding box center [396, 287] width 37 height 37
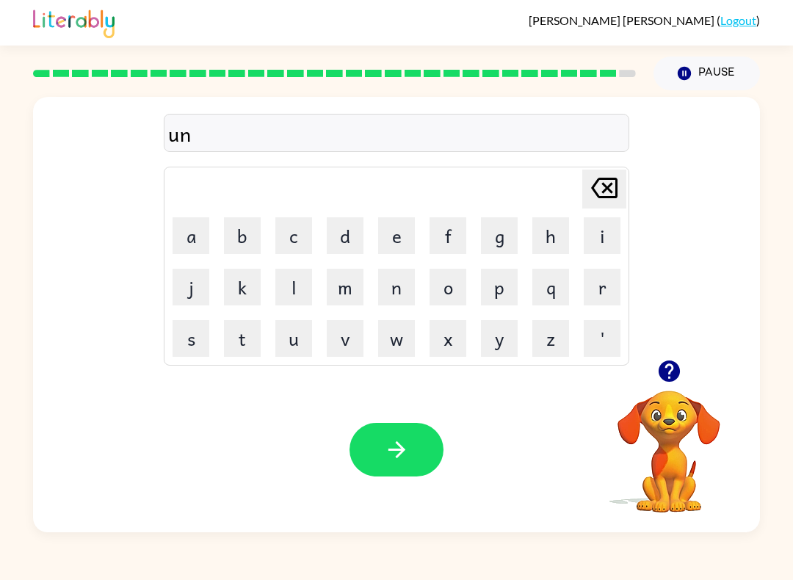
click at [179, 239] on button "a" at bounding box center [190, 235] width 37 height 37
click at [449, 244] on button "f" at bounding box center [447, 235] width 37 height 37
click at [605, 288] on button "r" at bounding box center [601, 287] width 37 height 37
click at [187, 233] on button "a" at bounding box center [190, 235] width 37 height 37
click at [606, 241] on button "i" at bounding box center [601, 235] width 37 height 37
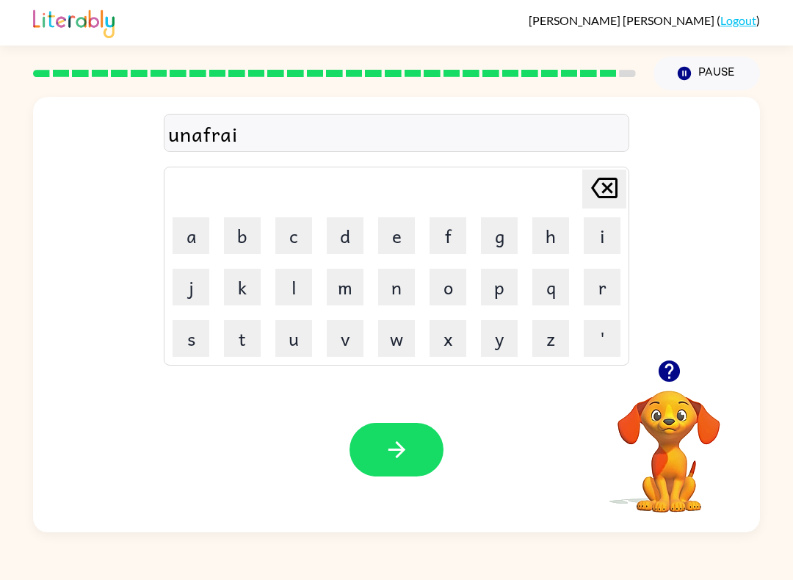
click at [349, 228] on button "d" at bounding box center [345, 235] width 37 height 37
click at [412, 237] on button "e" at bounding box center [396, 235] width 37 height 37
click at [409, 440] on icon "button" at bounding box center [397, 450] width 26 height 26
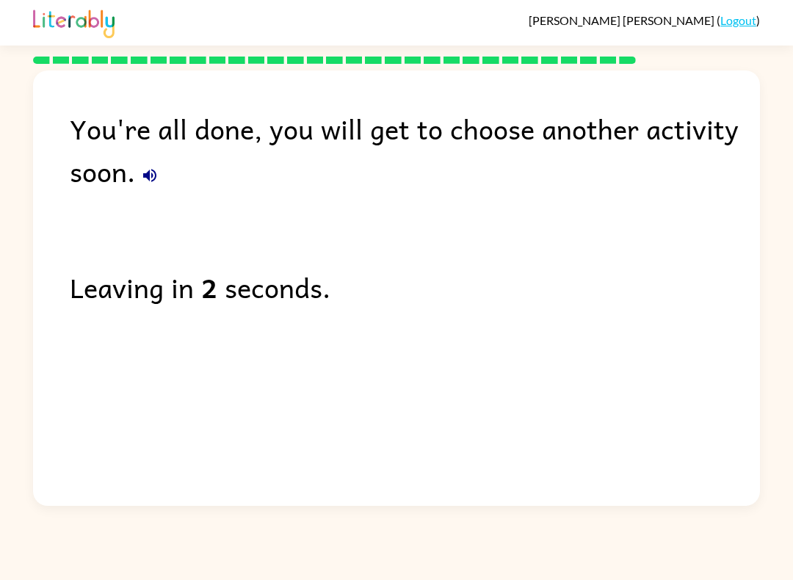
click at [150, 183] on icon "button" at bounding box center [150, 176] width 18 height 18
